Goal: Information Seeking & Learning: Learn about a topic

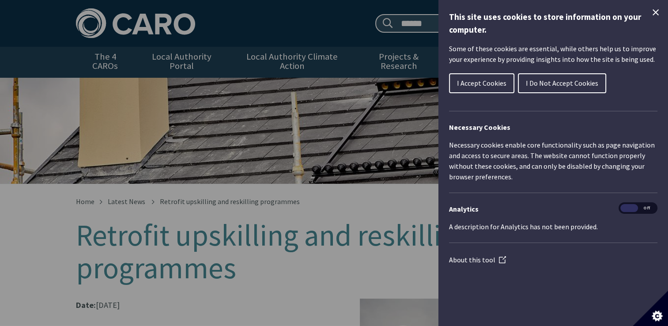
click at [466, 80] on span "I Accept Cookies" at bounding box center [481, 83] width 49 height 9
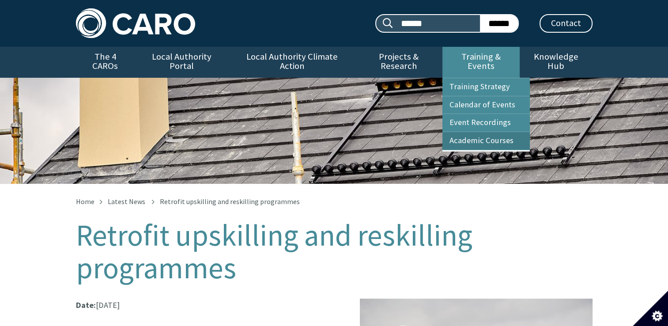
click at [464, 132] on link "Academic Courses" at bounding box center [485, 141] width 87 height 18
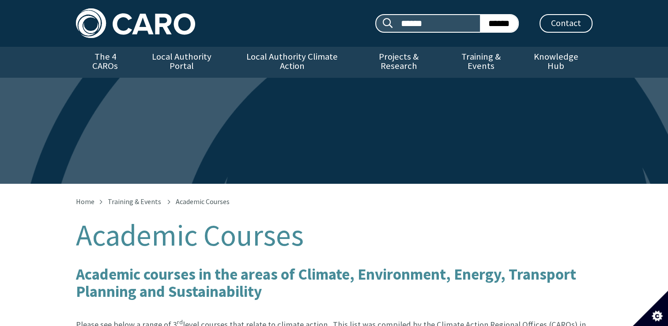
scroll to position [18, 0]
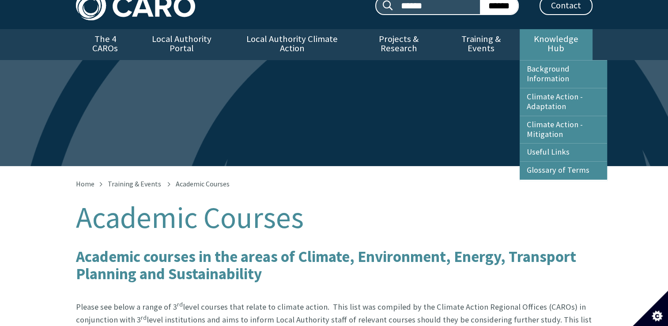
click at [559, 40] on link "Knowledge Hub" at bounding box center [555, 44] width 72 height 31
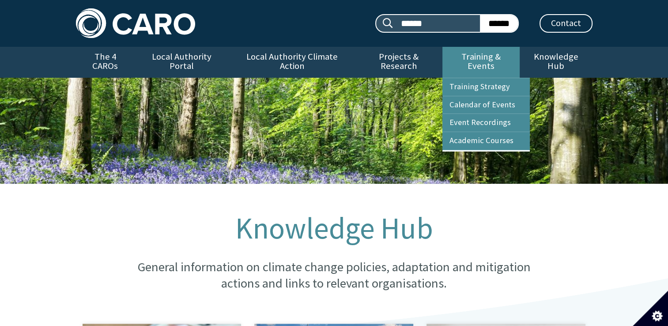
click at [492, 61] on link "Training & Events" at bounding box center [480, 62] width 77 height 31
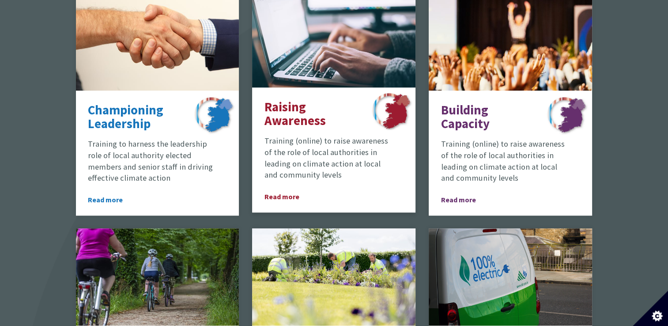
scroll to position [582, 0]
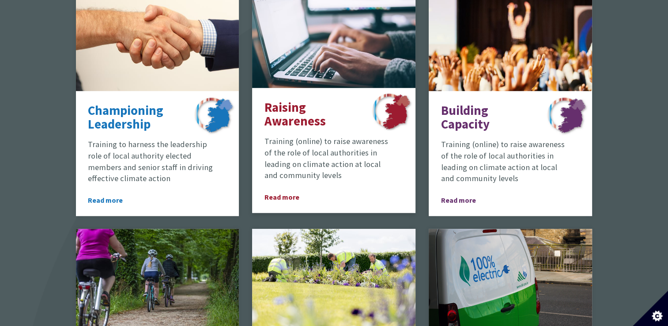
click at [385, 90] on img at bounding box center [390, 112] width 46 height 45
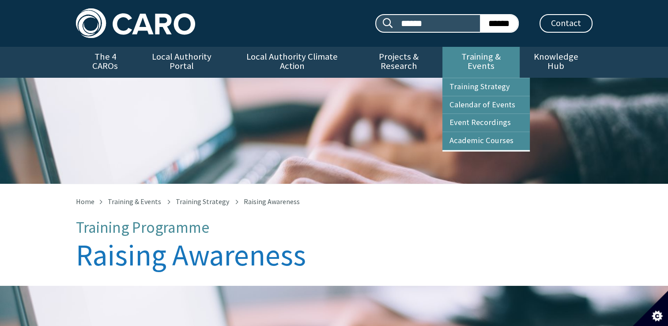
click at [481, 63] on link "Training & Events" at bounding box center [480, 62] width 77 height 31
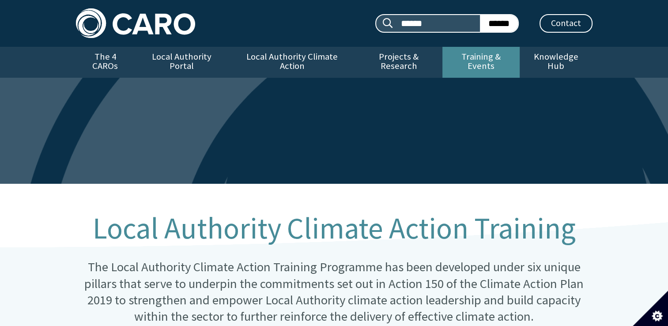
click at [481, 61] on link "Training & Events" at bounding box center [480, 62] width 77 height 31
drag, startPoint x: 0, startPoint y: 0, endPoint x: 480, endPoint y: 61, distance: 484.0
click at [480, 61] on link "Training & Events" at bounding box center [480, 62] width 77 height 31
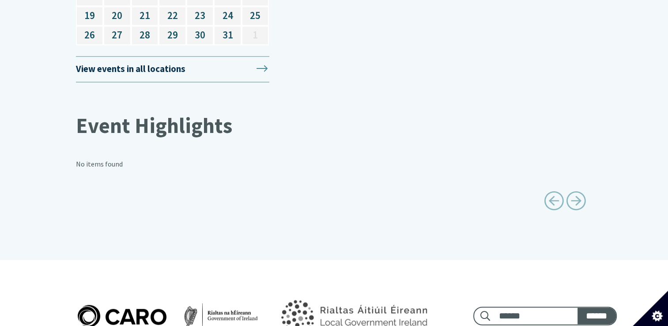
scroll to position [1289, 0]
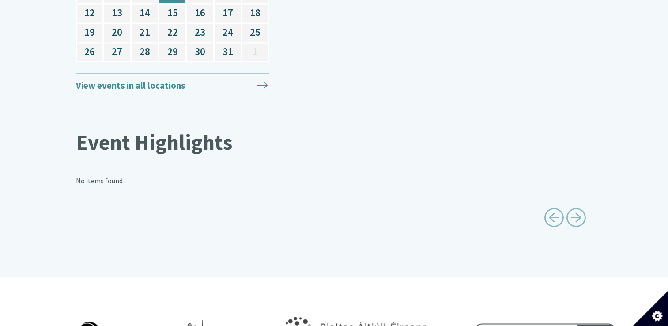
drag, startPoint x: 247, startPoint y: 77, endPoint x: 249, endPoint y: 72, distance: 5.6
click at [249, 73] on link "View events in all locations" at bounding box center [172, 86] width 193 height 26
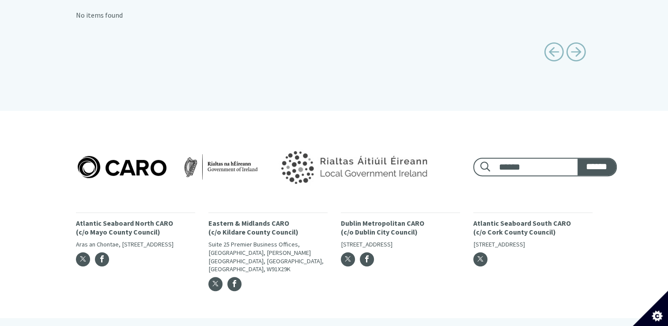
scroll to position [268, 0]
